Goal: Task Accomplishment & Management: Complete application form

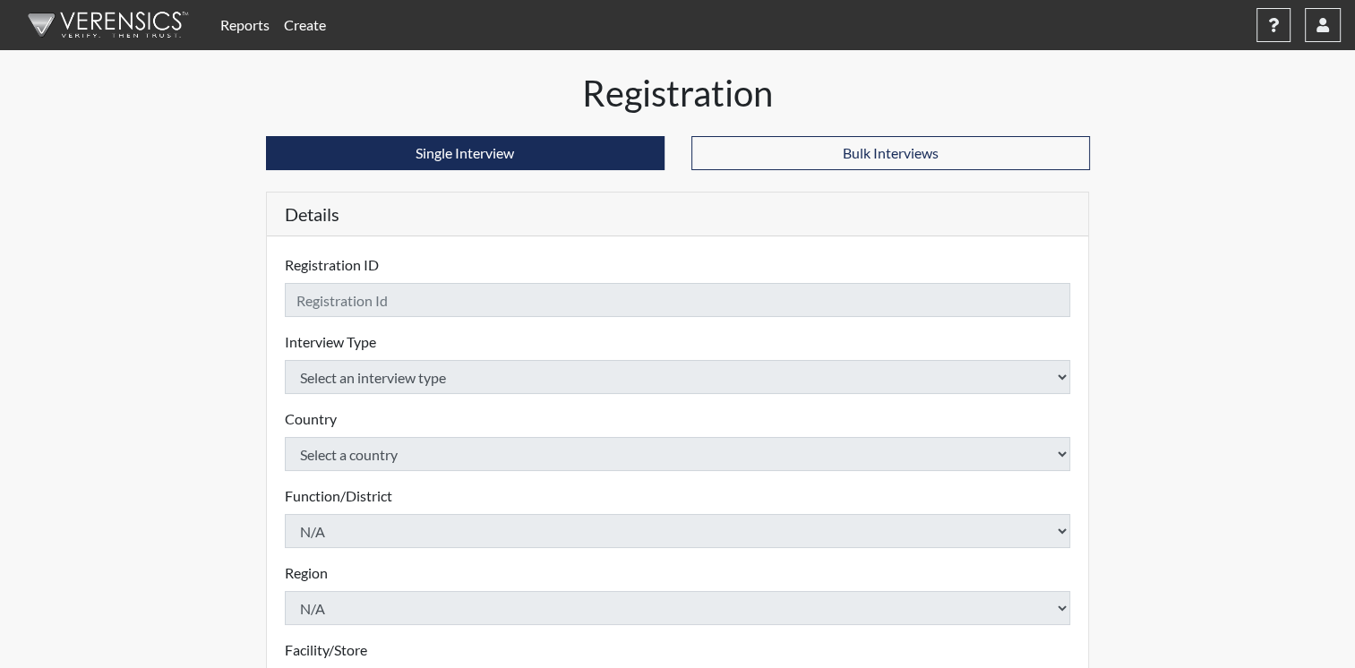
checkbox input "true"
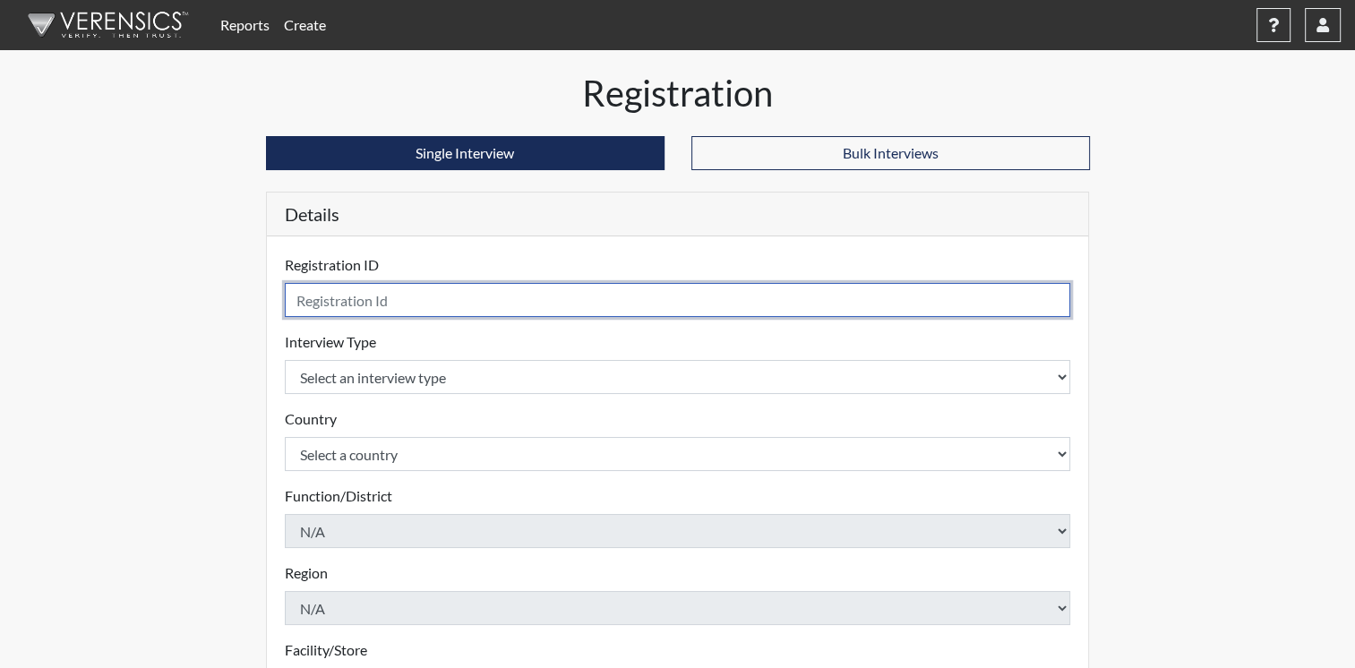
click at [484, 298] on input "text" at bounding box center [678, 300] width 786 height 34
type input "[PERSON_NAME]"
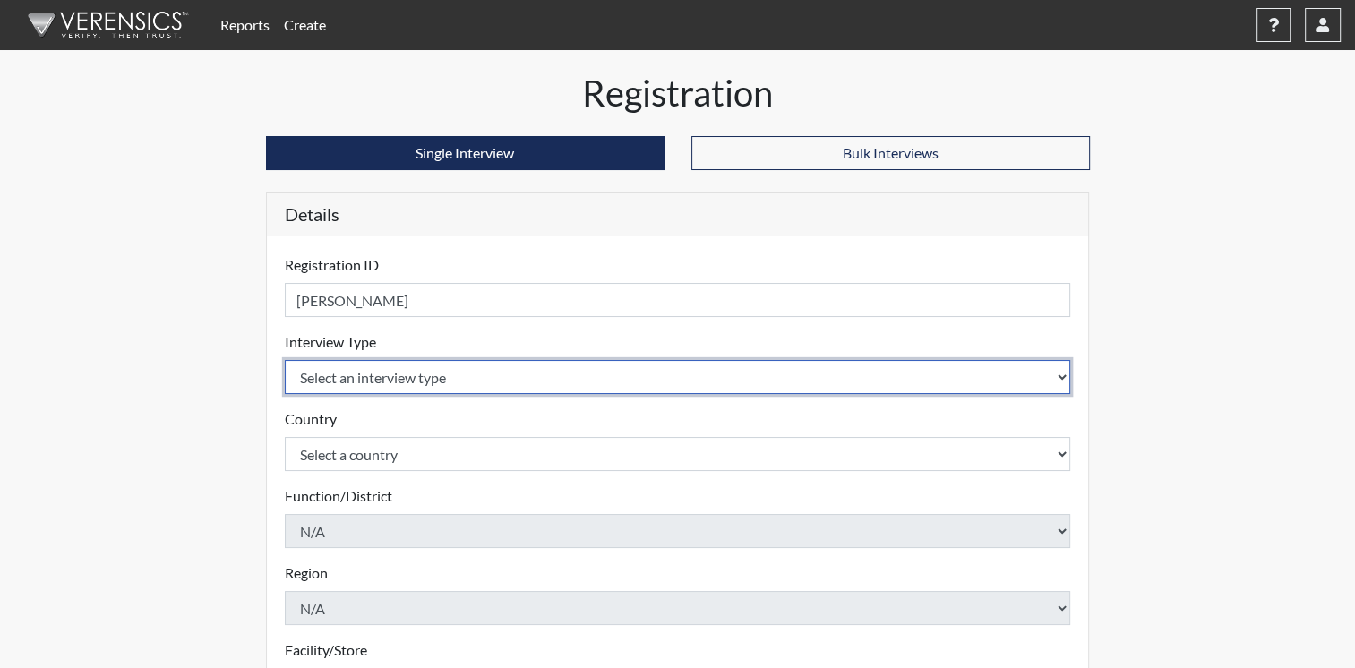
click at [1068, 373] on select "Select an interview type Corrections Pre-Employment" at bounding box center [678, 377] width 786 height 34
select select "ff733e93-e1bf-11ea-9c9f-0eff0cf7eb8f"
click at [285, 360] on select "Select an interview type Corrections Pre-Employment" at bounding box center [678, 377] width 786 height 34
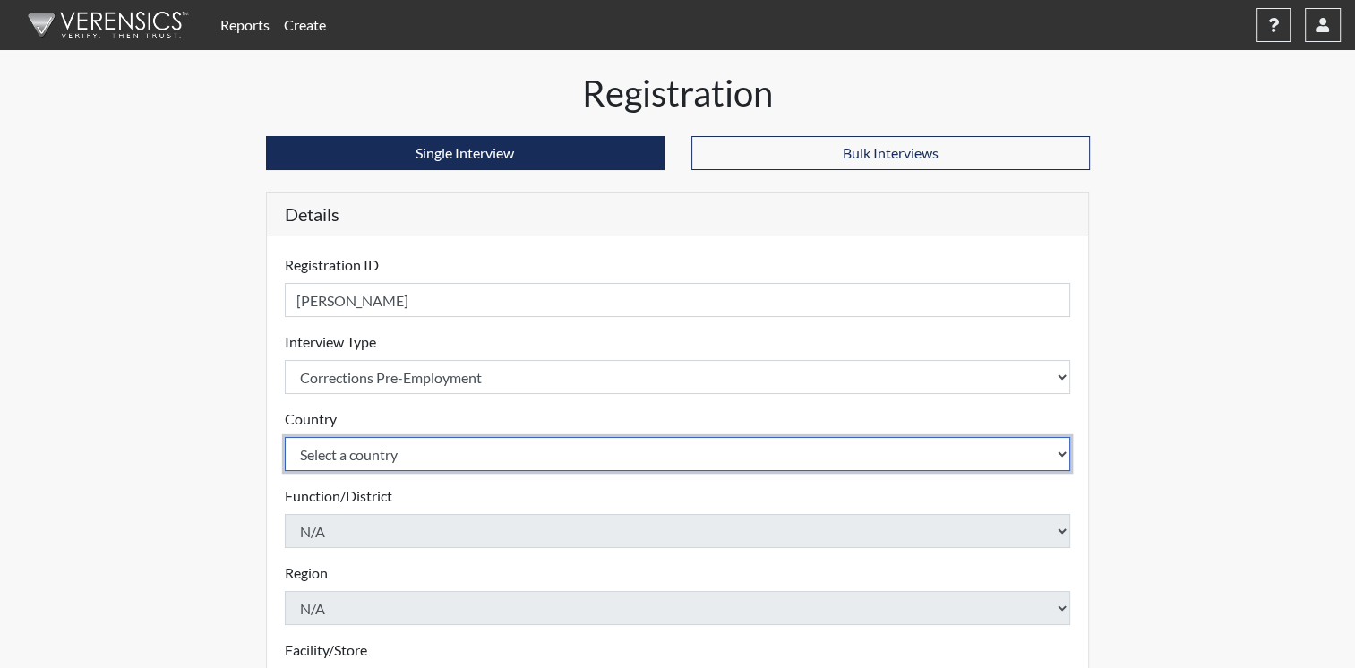
click at [1063, 450] on select "Select a country [GEOGRAPHIC_DATA] [GEOGRAPHIC_DATA]" at bounding box center [678, 454] width 786 height 34
select select "united-states-of-[GEOGRAPHIC_DATA]"
click at [285, 437] on select "Select a country [GEOGRAPHIC_DATA] [GEOGRAPHIC_DATA]" at bounding box center [678, 454] width 786 height 34
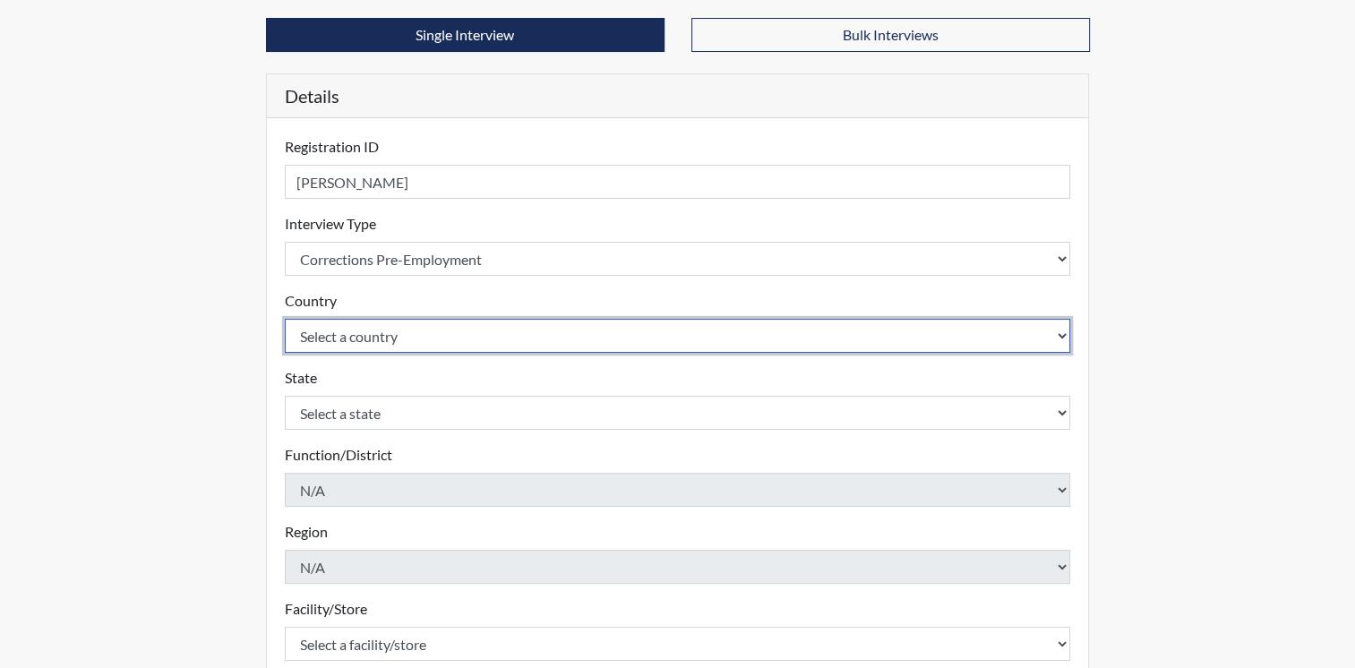
scroll to position [269, 0]
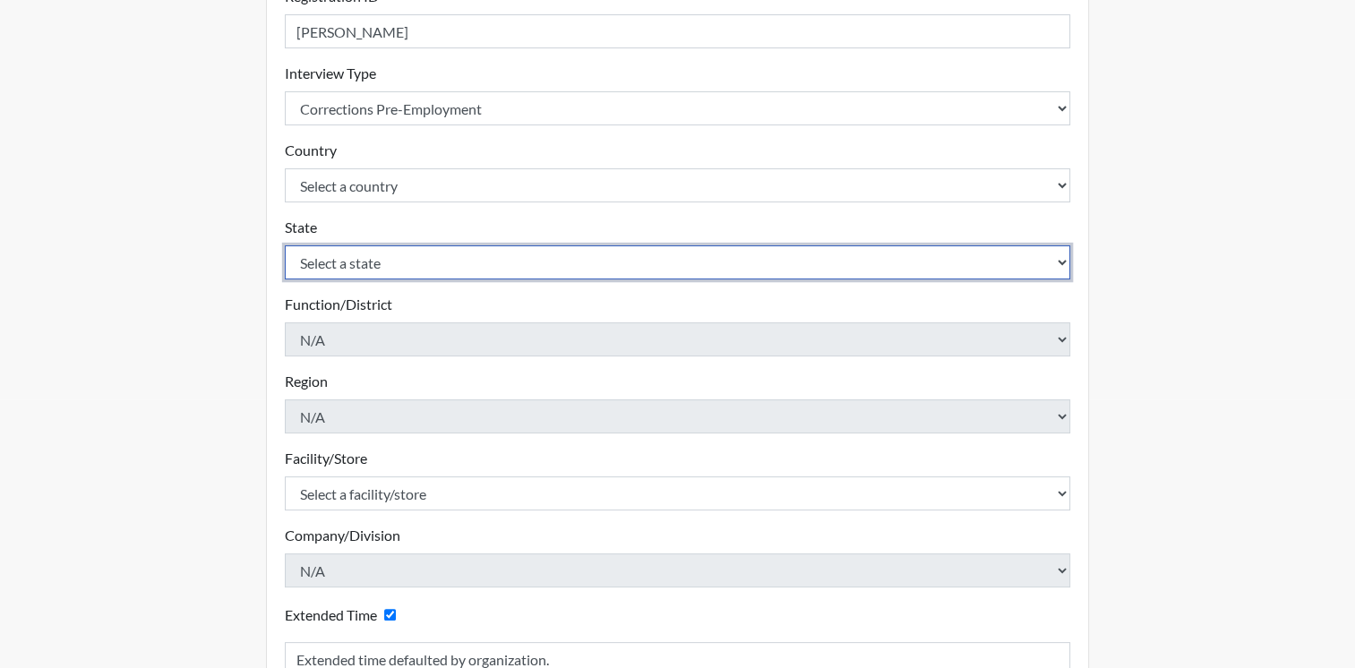
click at [961, 256] on select "Select a state [US_STATE] [US_STATE] [US_STATE] [US_STATE] [US_STATE] [US_STATE…" at bounding box center [678, 262] width 786 height 34
select select "OH"
click at [285, 245] on select "Select a state [US_STATE] [US_STATE] [US_STATE] [US_STATE] [US_STATE] [US_STATE…" at bounding box center [678, 262] width 786 height 34
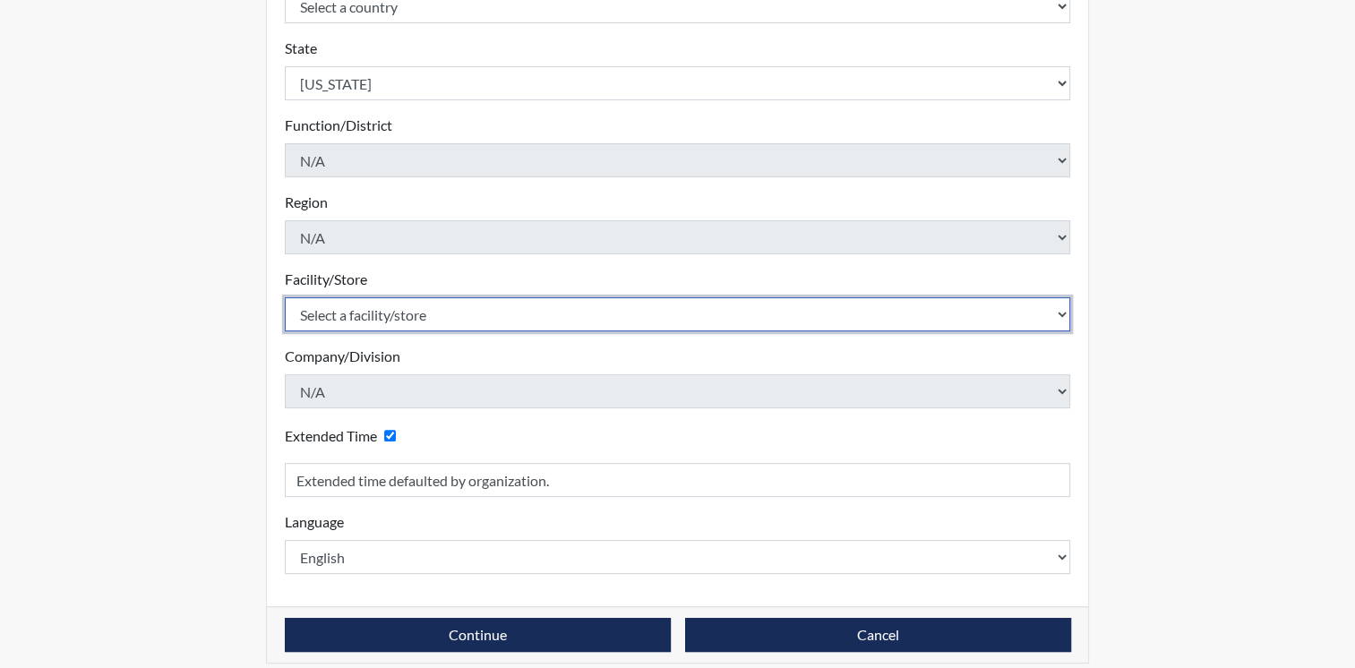
click at [1054, 317] on select "Select a facility/store ADAPT CCC Pathways/[GEOGRAPHIC_DATA] TCC" at bounding box center [678, 314] width 786 height 34
select select "10767e72-5384-4422-acce-343010241d6c"
click at [285, 297] on select "Select a facility/store ADAPT CCC Pathways/[GEOGRAPHIC_DATA] TCC" at bounding box center [678, 314] width 786 height 34
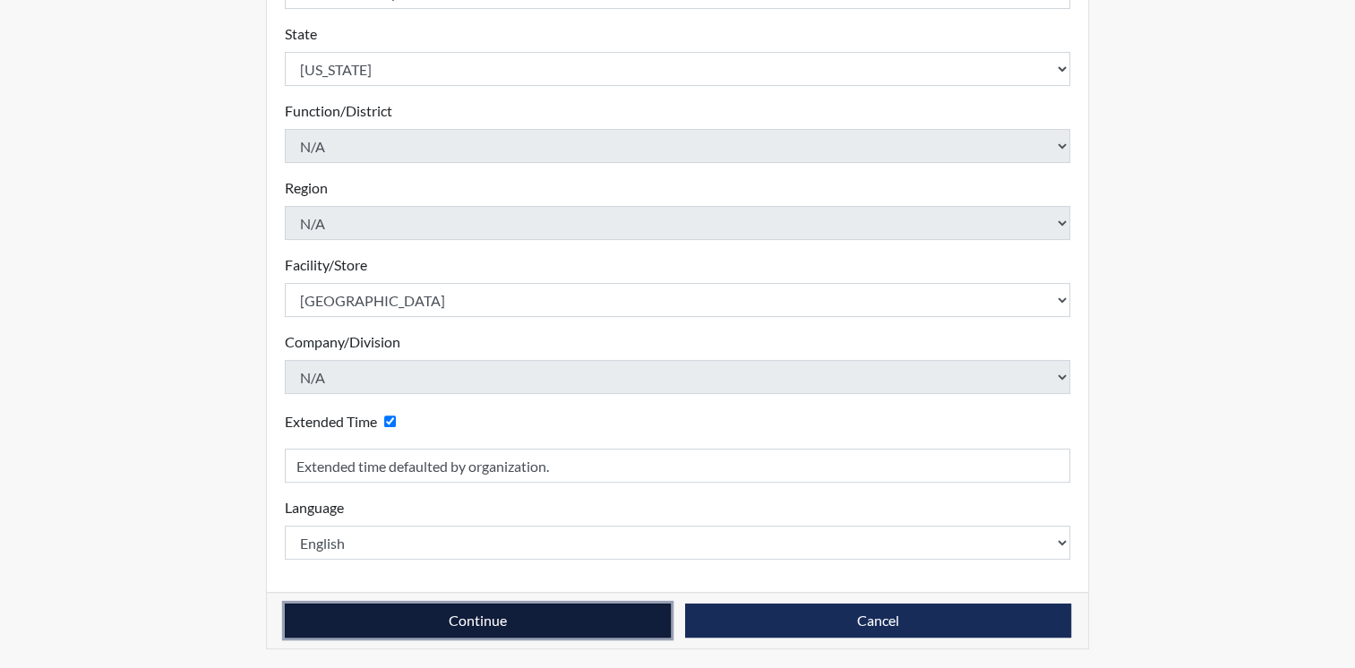
click at [480, 616] on button "Continue" at bounding box center [478, 621] width 386 height 34
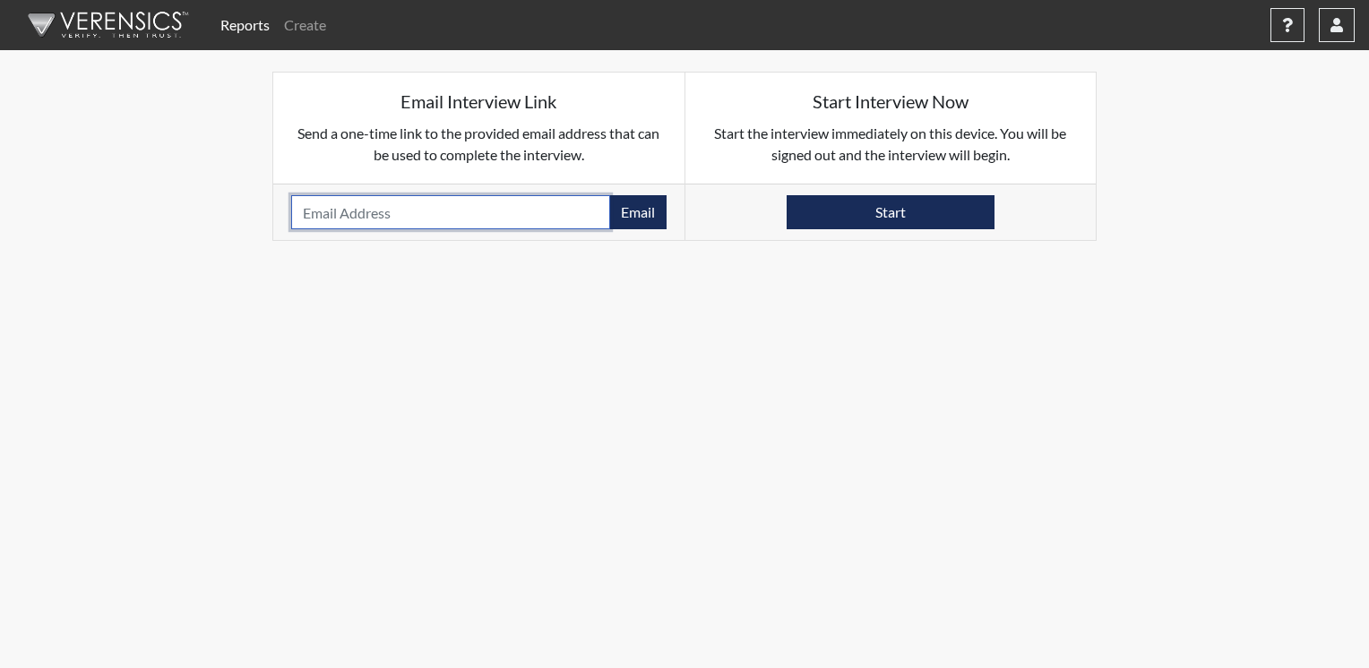
click at [576, 204] on input "email" at bounding box center [450, 212] width 319 height 34
type input "[EMAIL_ADDRESS][DOMAIN_NAME]"
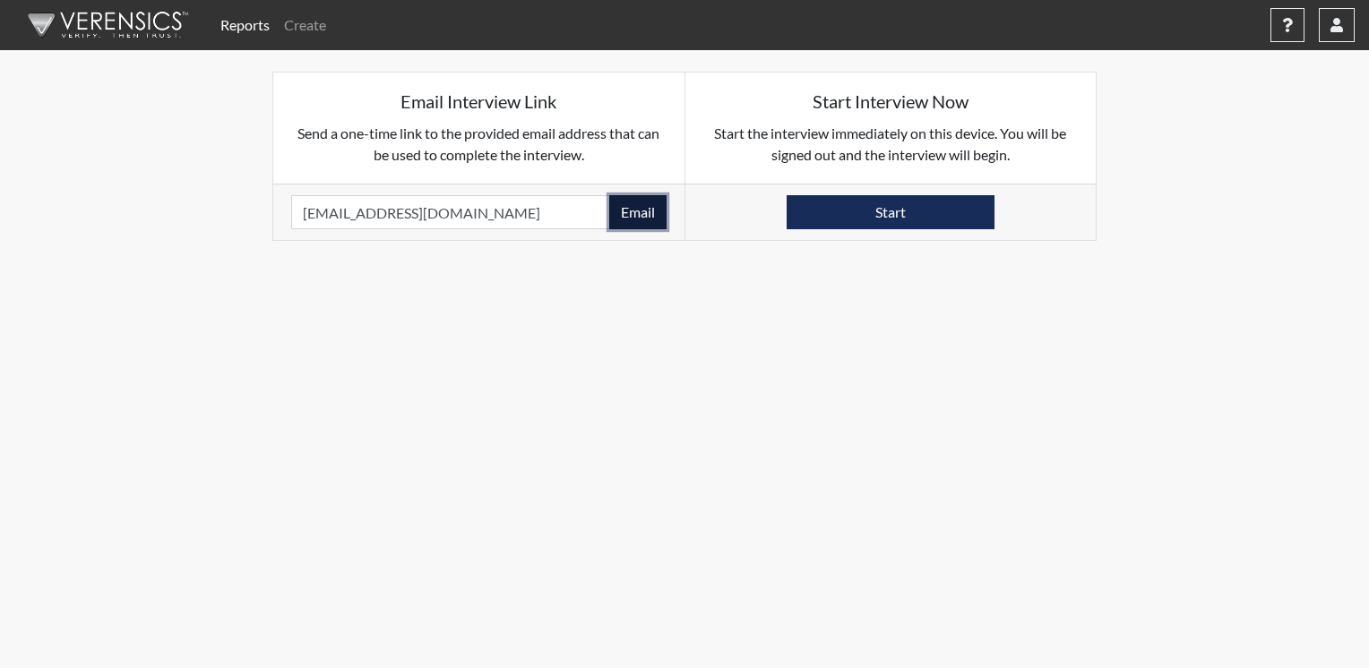
click at [653, 210] on button "Email" at bounding box center [637, 212] width 57 height 34
